Goal: Find specific page/section

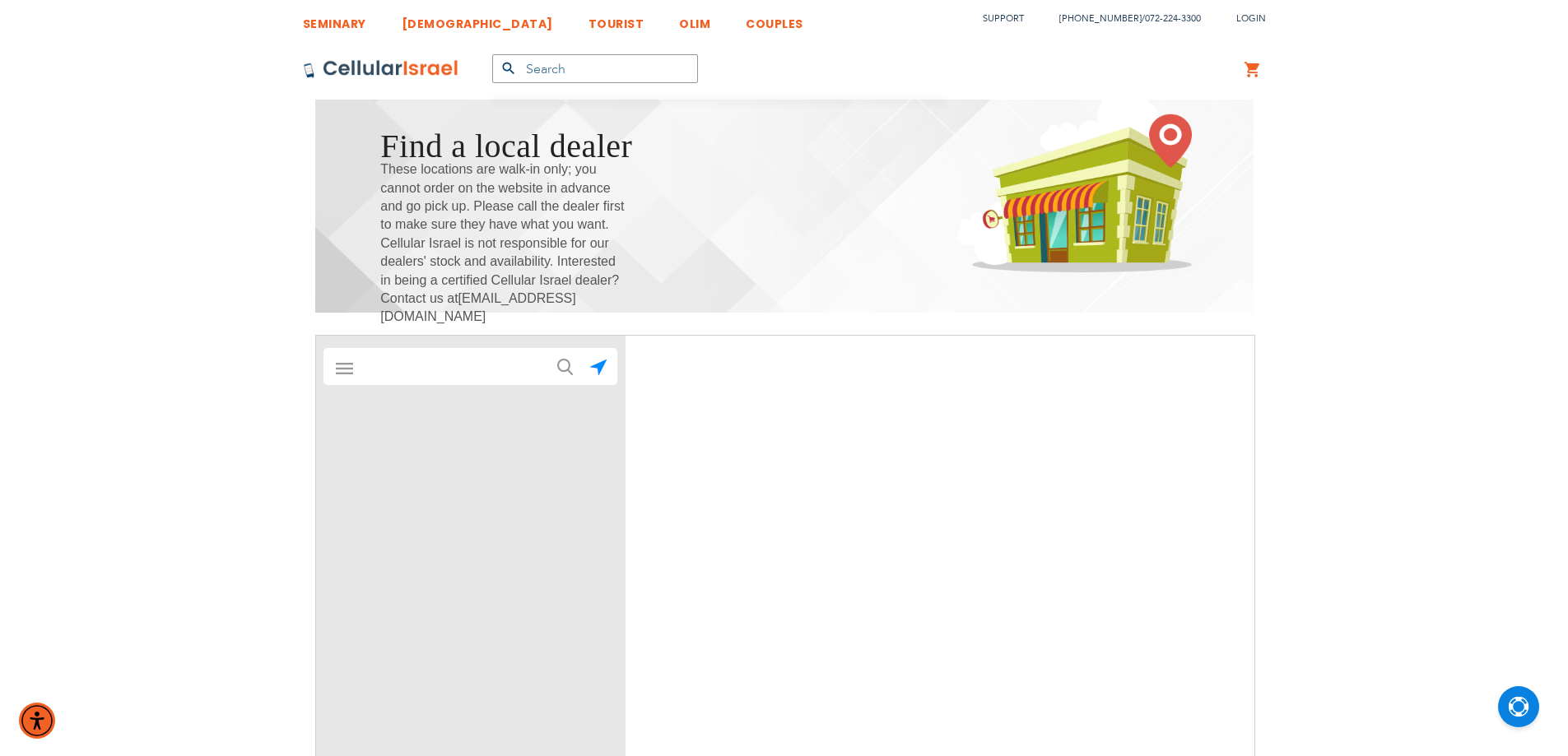
click at [445, 371] on input "text" at bounding box center [471, 367] width 230 height 33
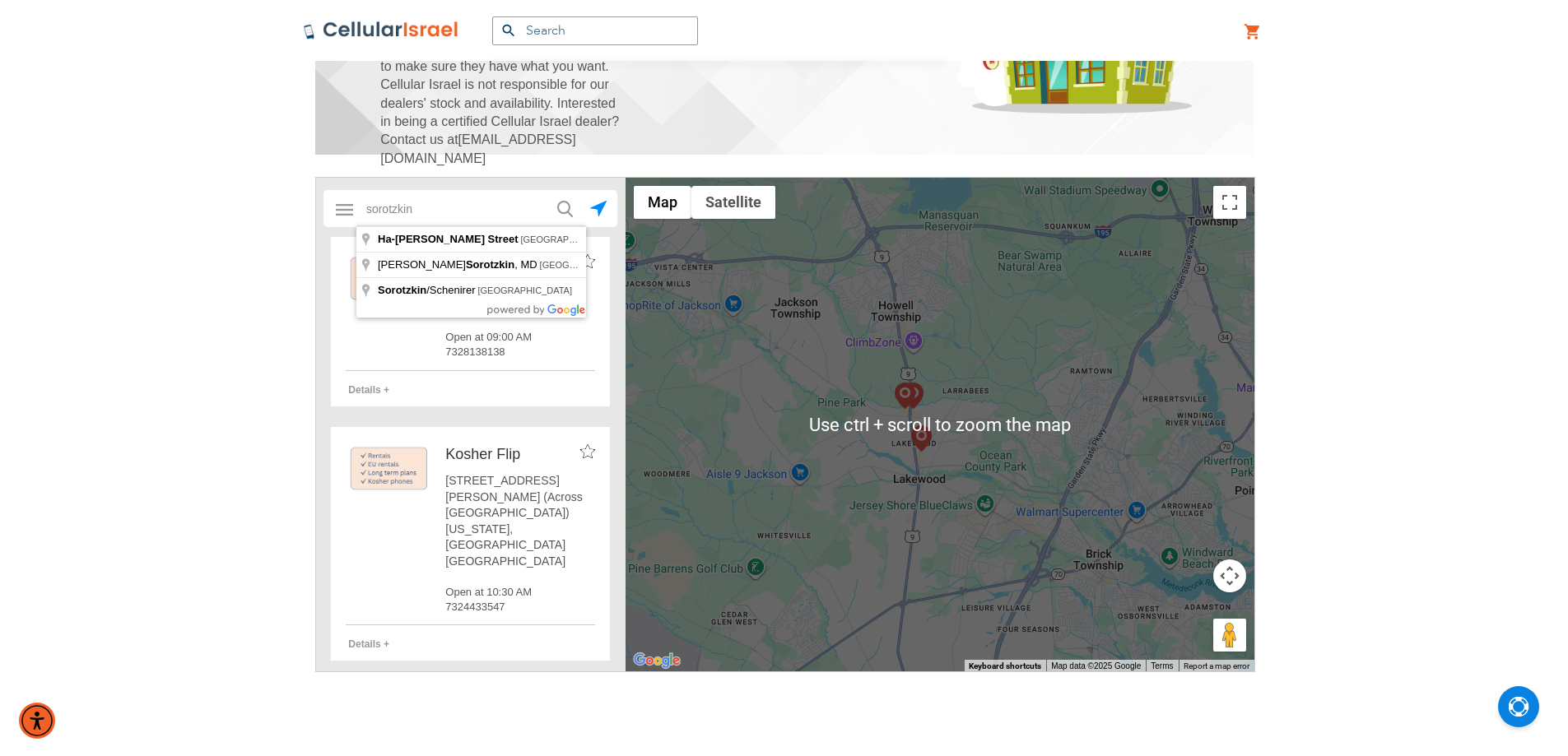
scroll to position [274, 0]
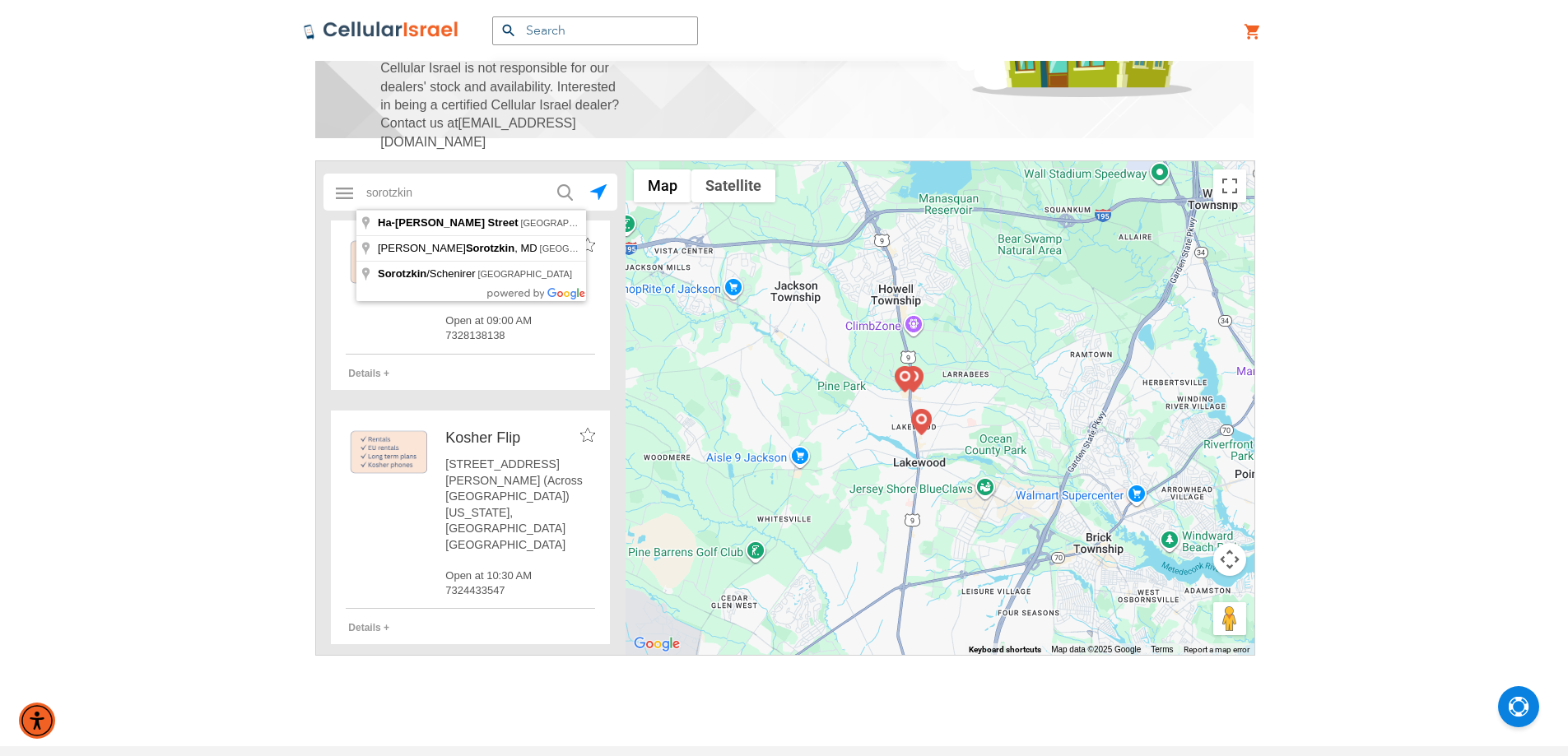
click at [567, 197] on img "submit" at bounding box center [565, 192] width 16 height 16
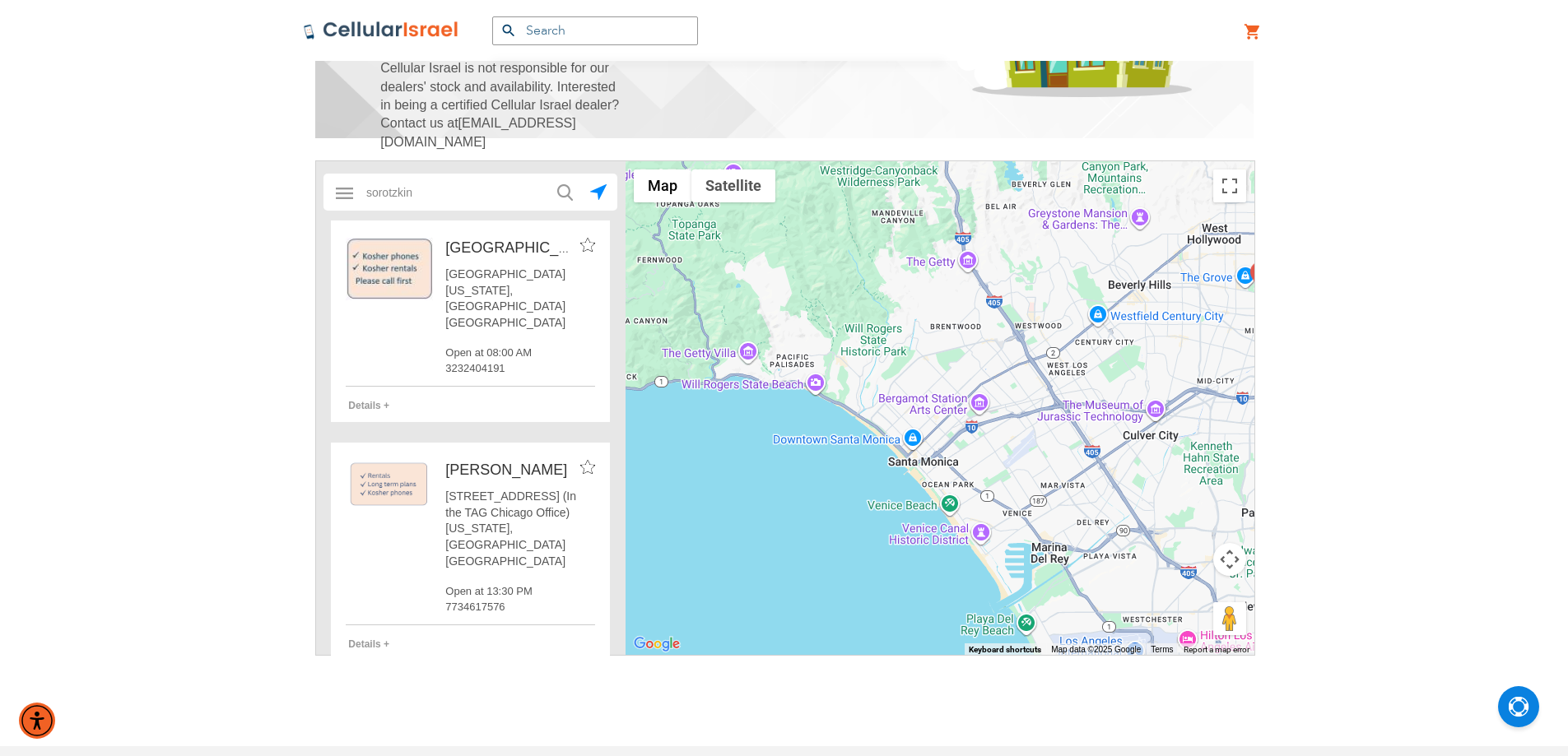
click at [562, 186] on img "submit" at bounding box center [565, 192] width 16 height 16
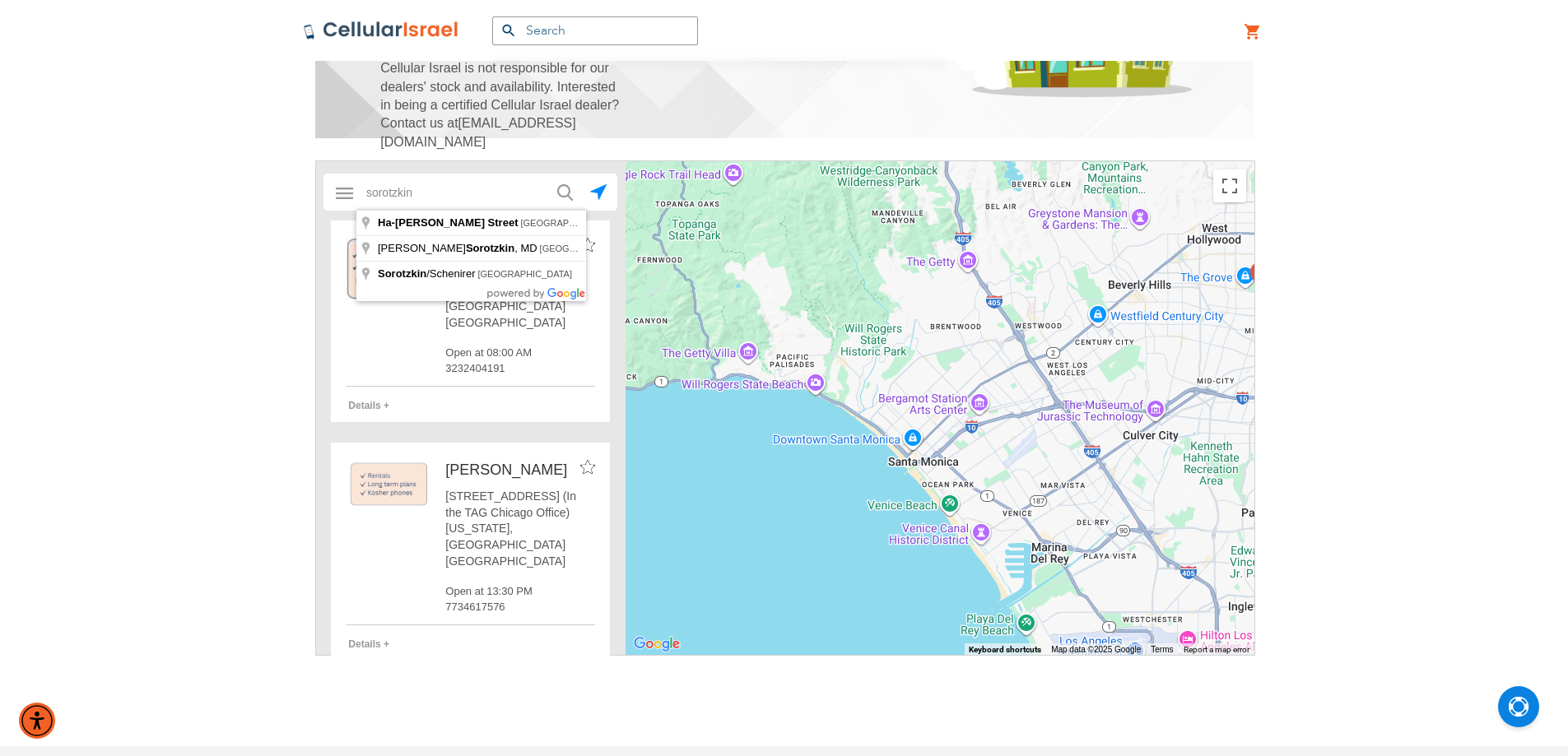
click at [471, 191] on input "sorotzkin" at bounding box center [471, 192] width 230 height 33
click at [560, 187] on img "submit" at bounding box center [565, 192] width 16 height 16
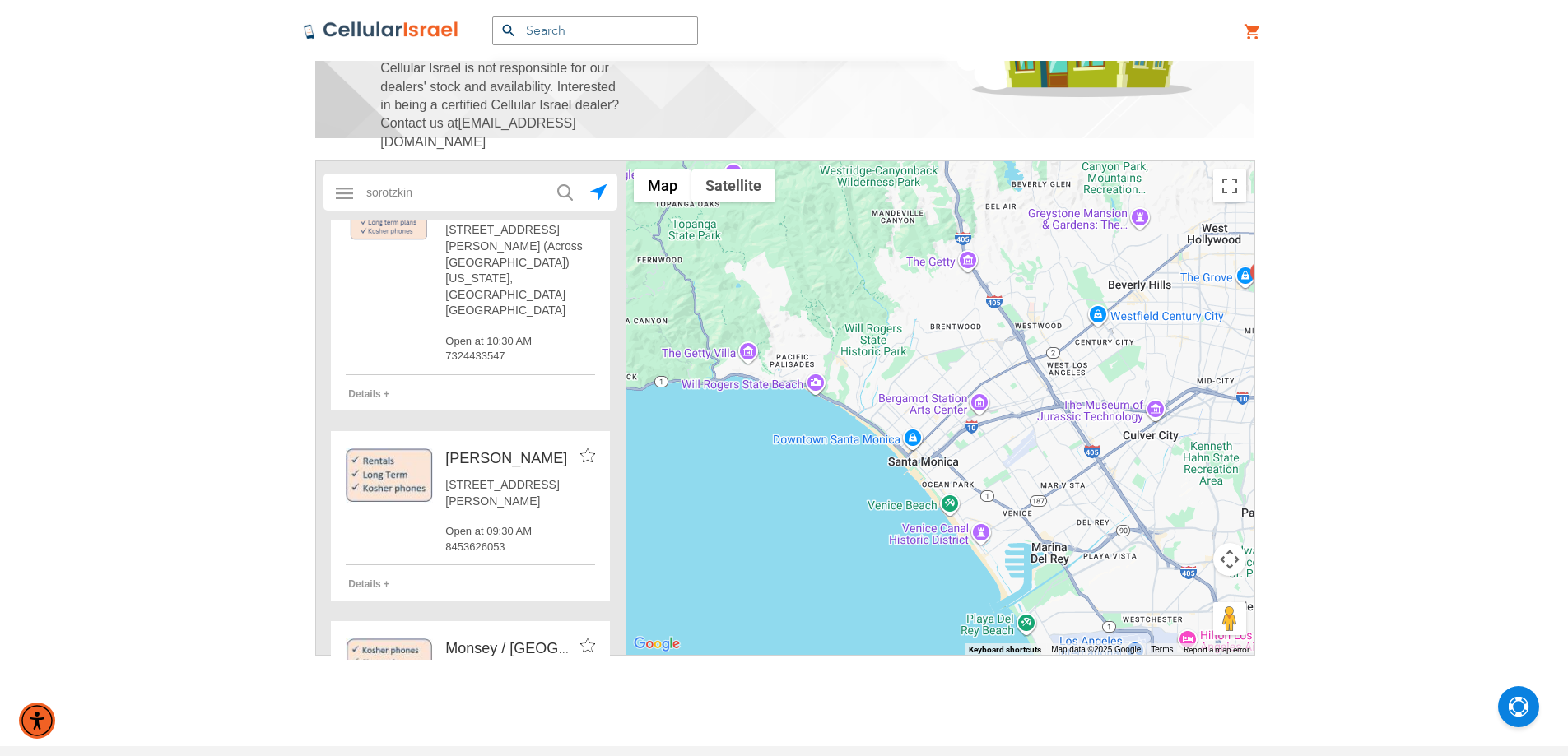
scroll to position [2469, 0]
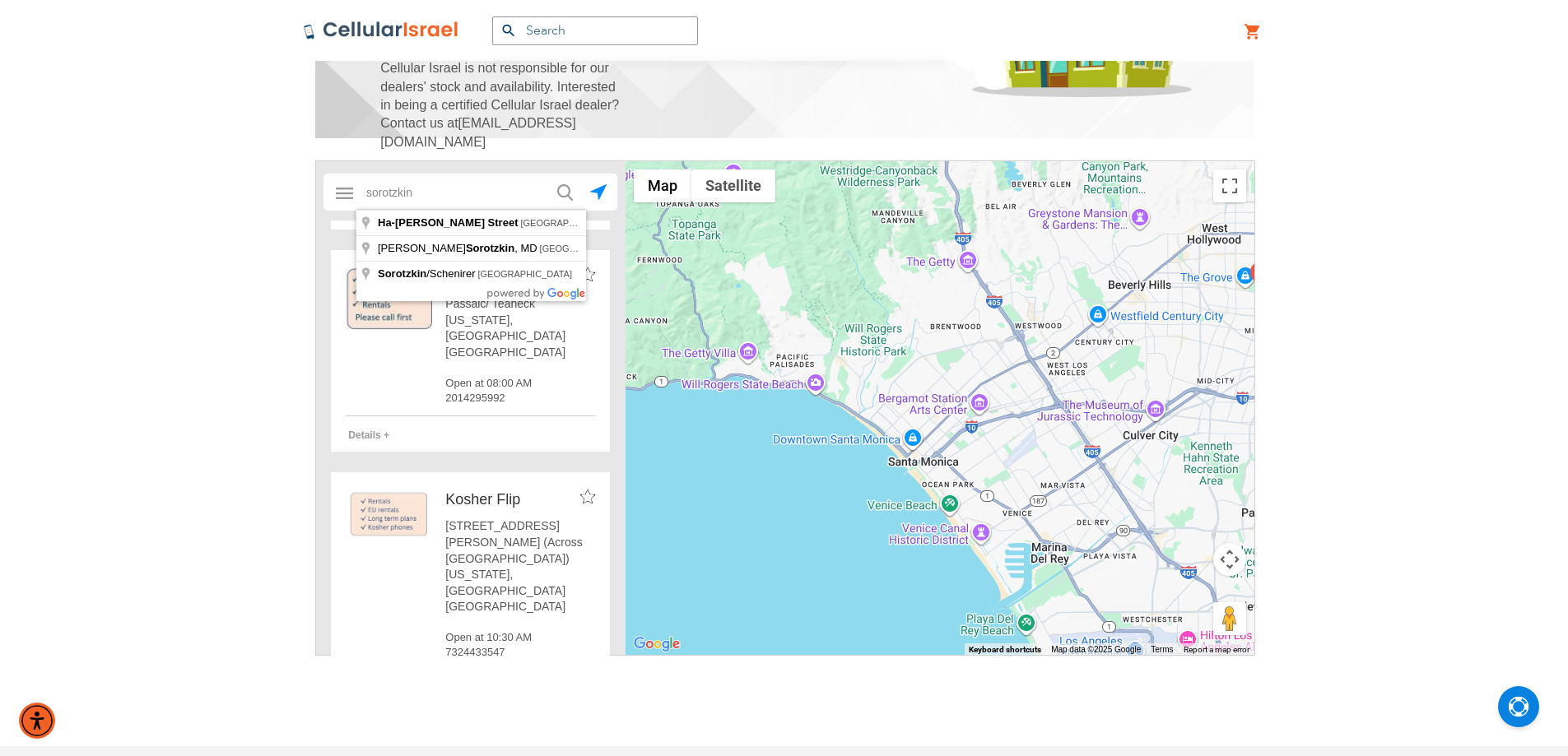
click at [432, 187] on input "sorotzkin" at bounding box center [471, 192] width 230 height 33
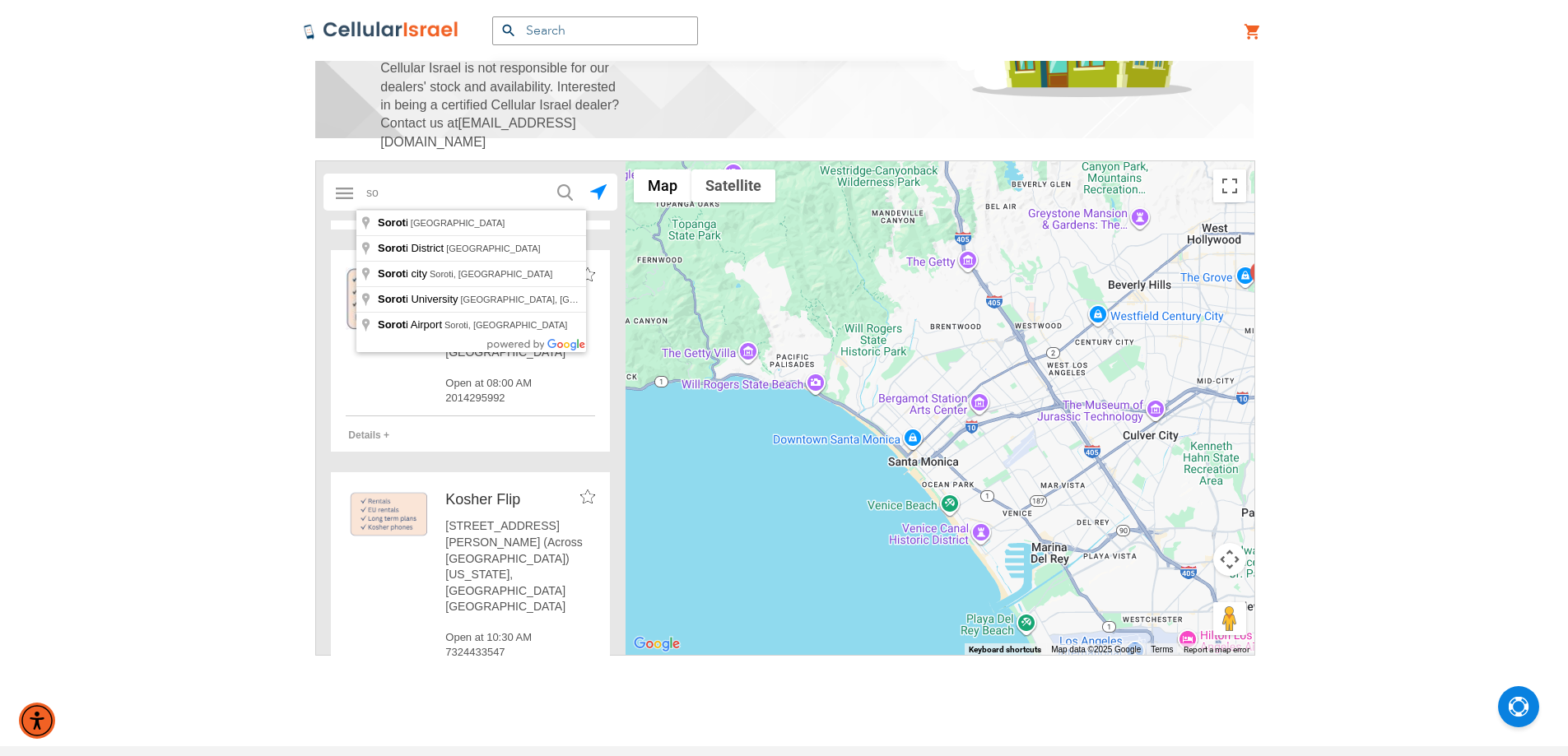
type input "s"
type input "[GEOGRAPHIC_DATA]"
click at [548, 175] on button "submit" at bounding box center [564, 191] width 33 height 33
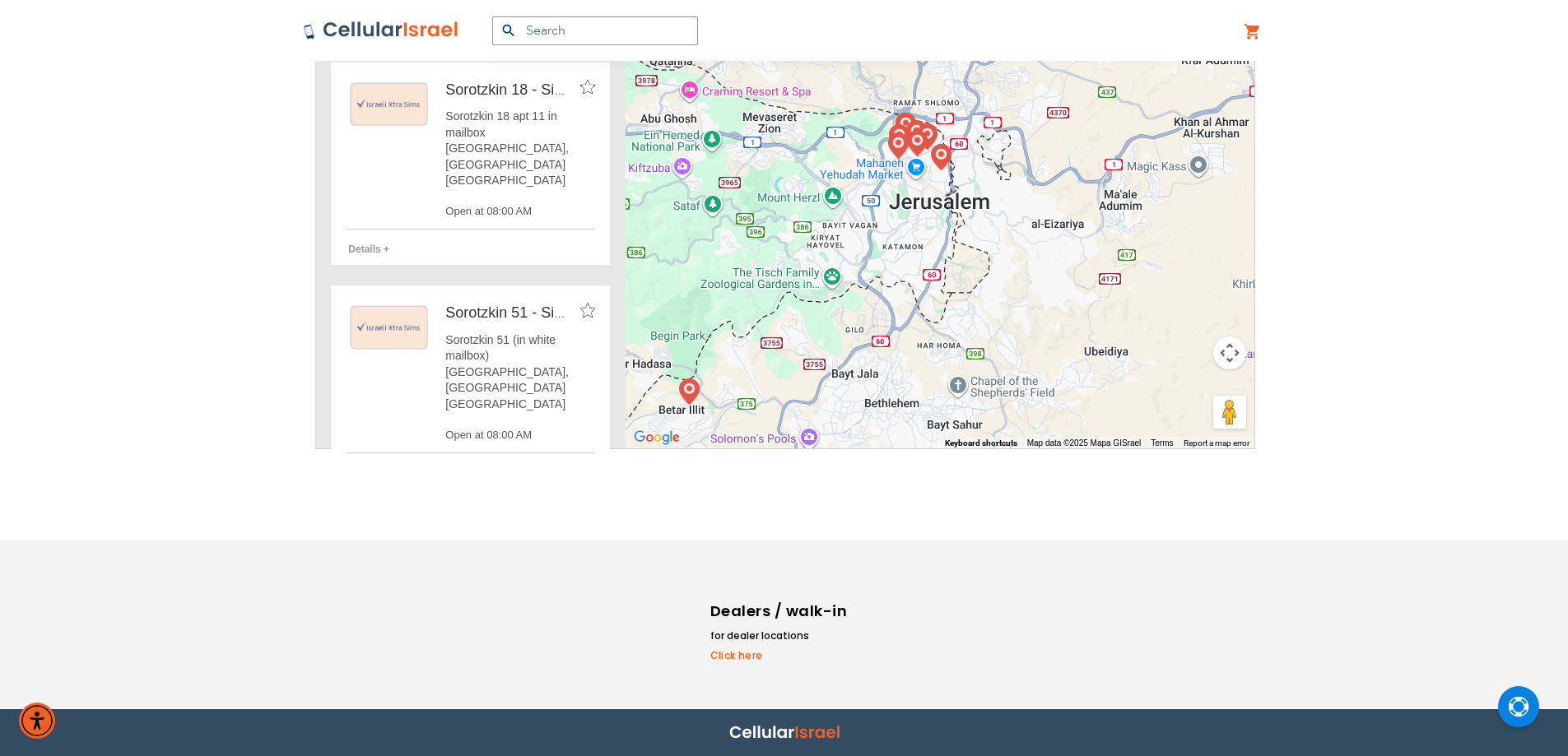
scroll to position [961, 0]
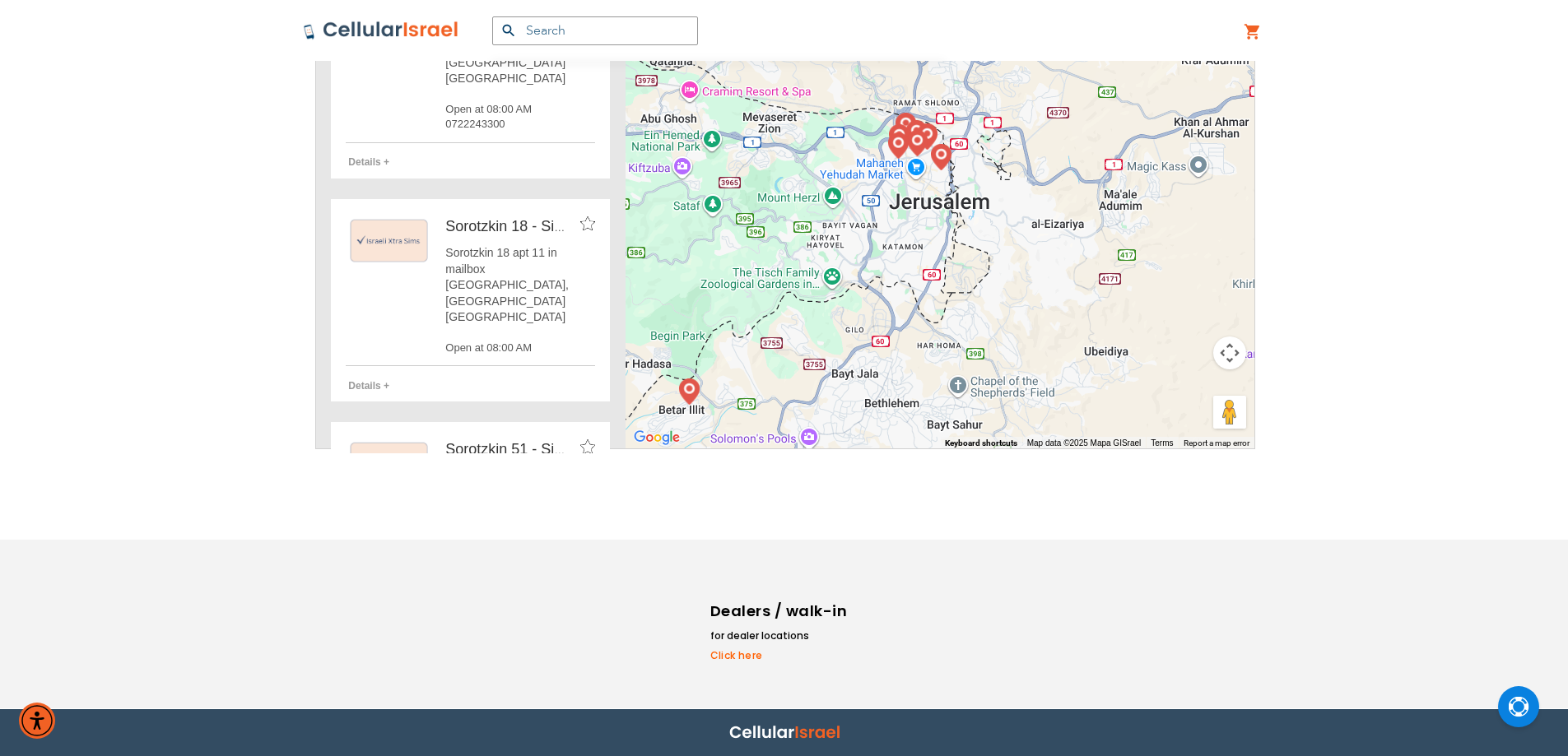
click at [517, 246] on div "Sorotzkin 18 apt 11 in mailbox [GEOGRAPHIC_DATA], [GEOGRAPHIC_DATA] [GEOGRAPHIC…" at bounding box center [520, 301] width 150 height 111
